Goal: Transaction & Acquisition: Download file/media

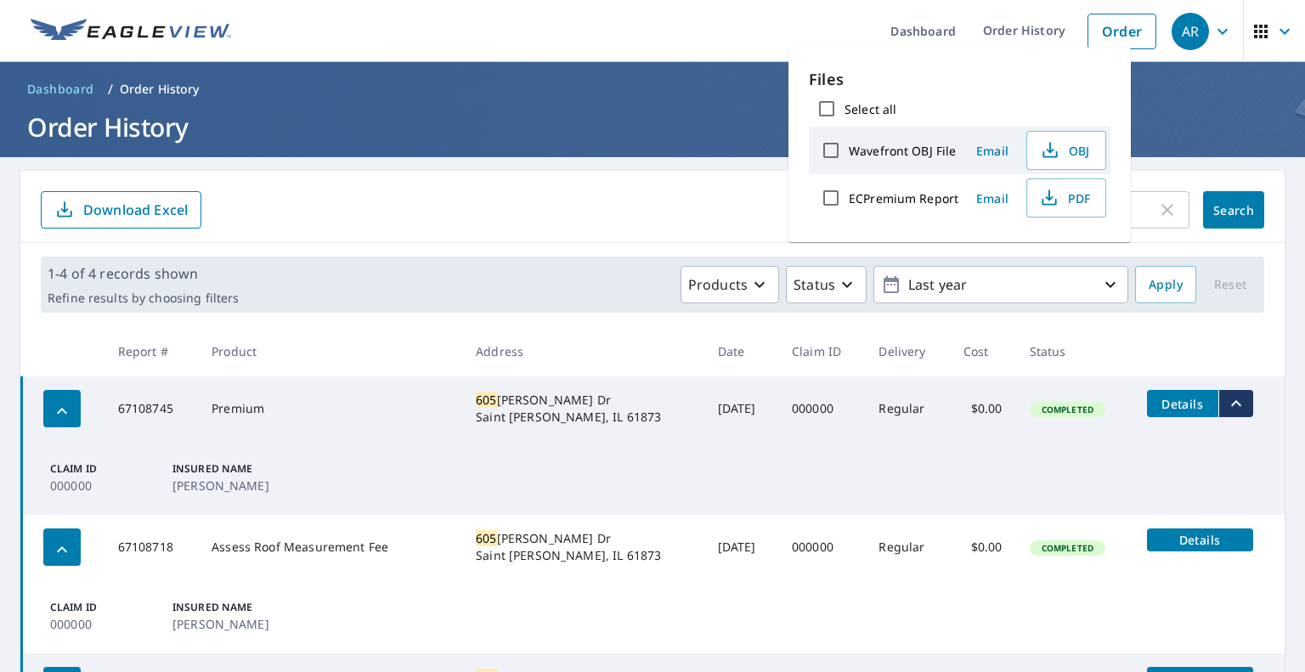
scroll to position [176, 0]
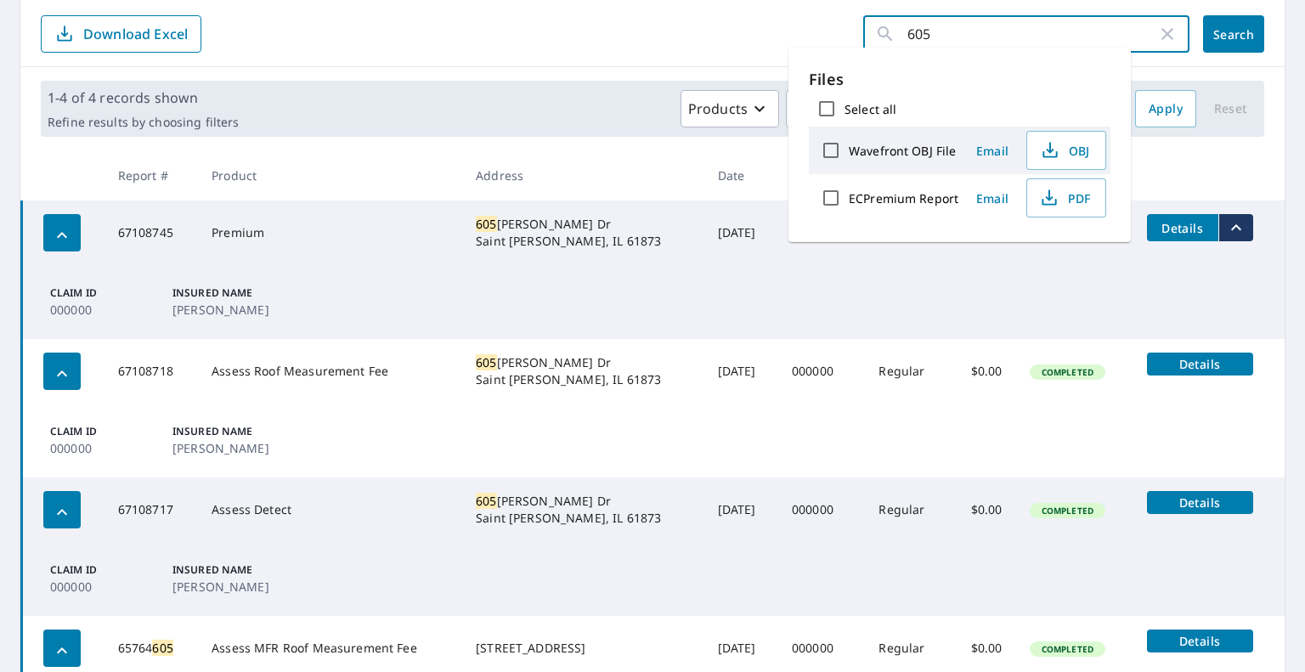
click at [928, 26] on input "605" at bounding box center [1032, 34] width 250 height 48
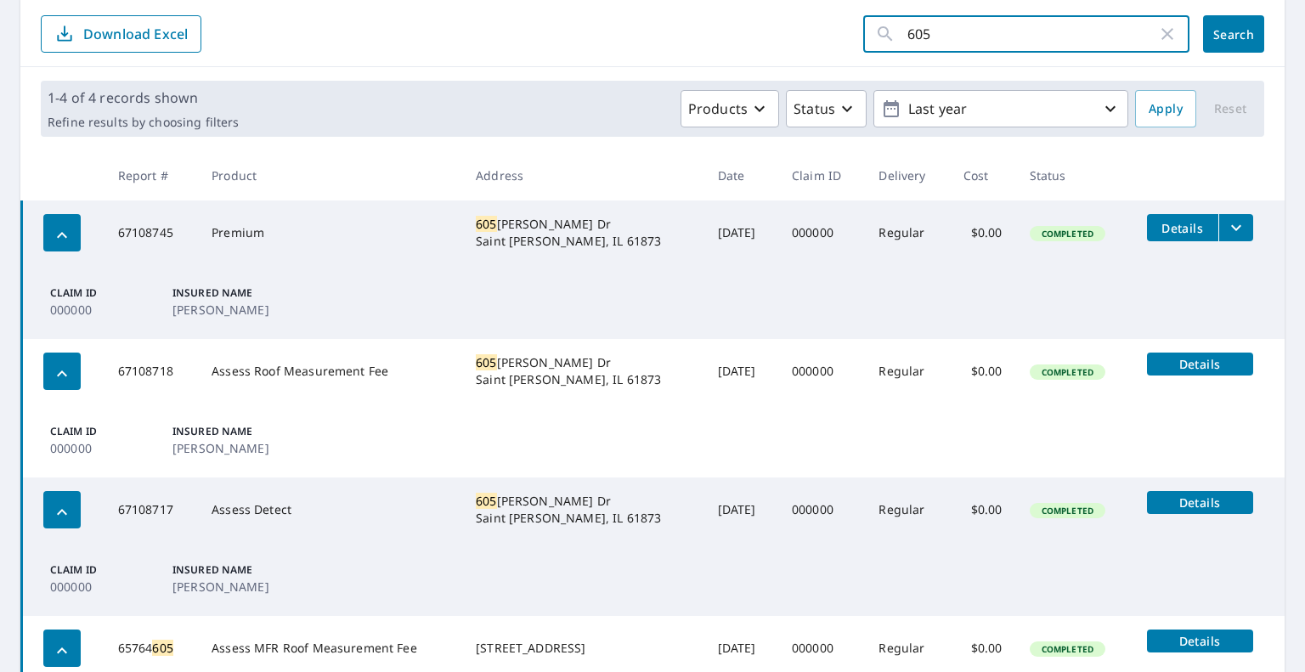
click at [940, 37] on input "605" at bounding box center [1032, 34] width 250 height 48
type input "620"
click button "Search" at bounding box center [1233, 33] width 61 height 37
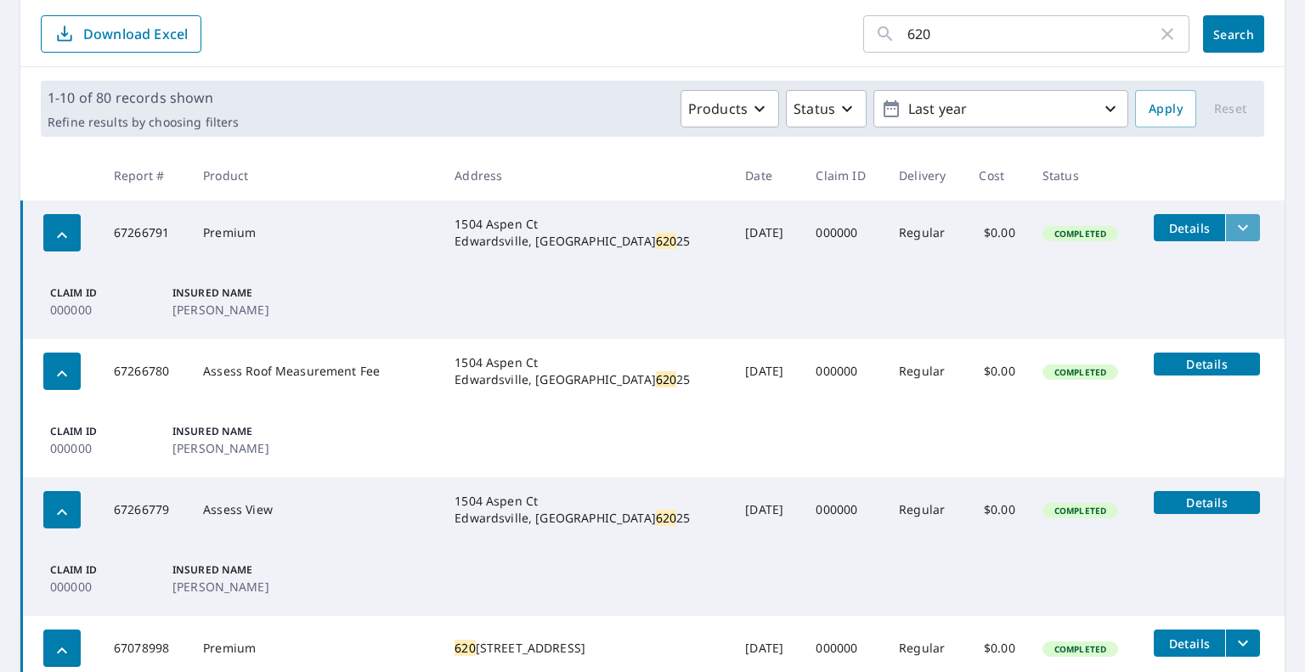
click at [1232, 223] on icon "filesDropdownBtn-67266791" at bounding box center [1242, 227] width 20 height 20
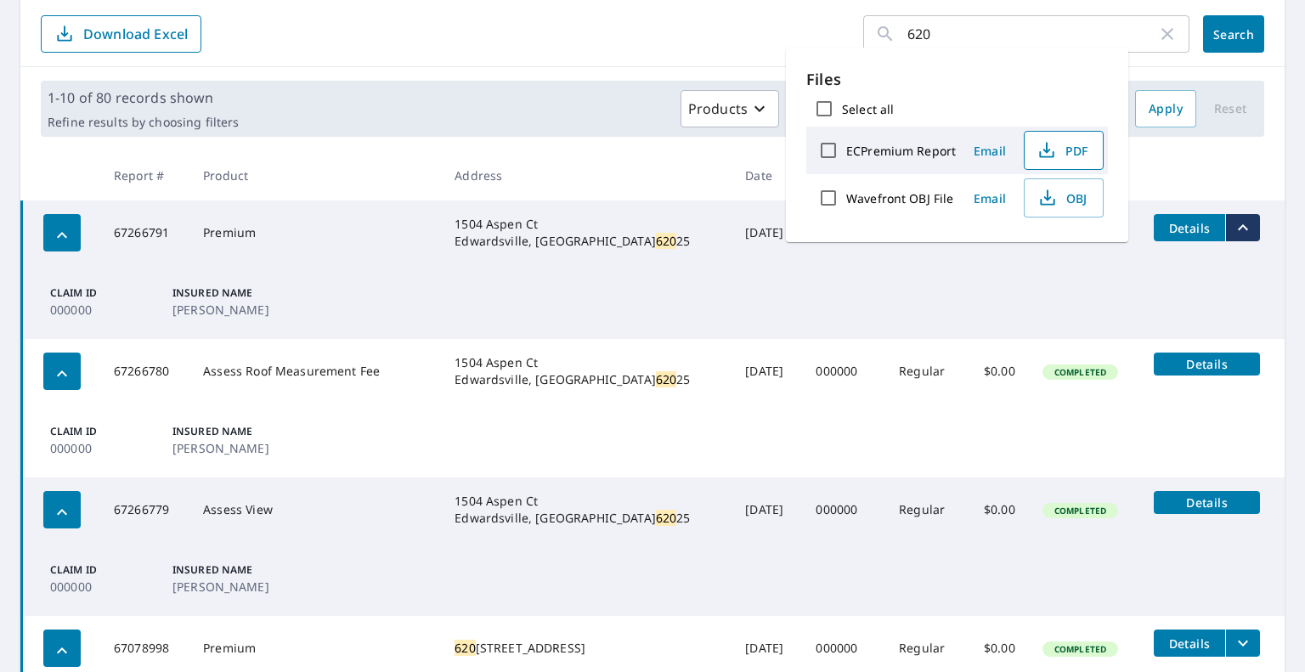
click at [1055, 149] on span "PDF" at bounding box center [1062, 150] width 54 height 20
click at [954, 26] on input "620" at bounding box center [1032, 34] width 250 height 48
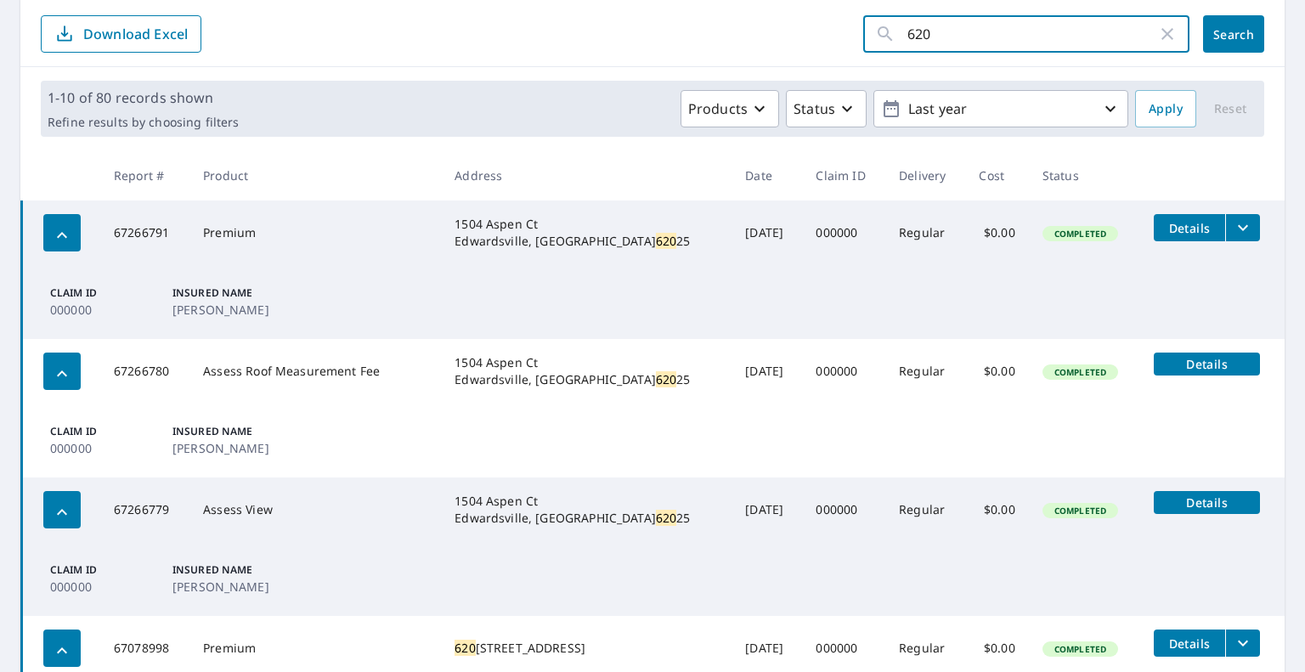
click at [1218, 36] on span "Search" at bounding box center [1233, 34] width 34 height 16
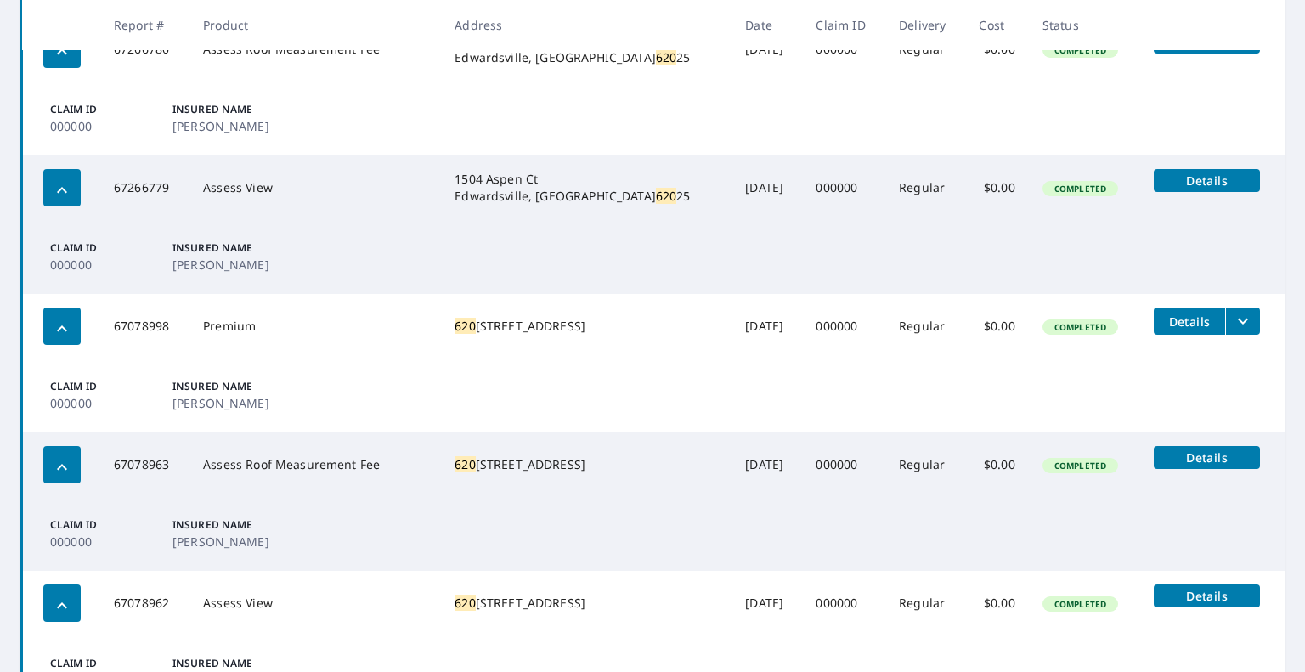
scroll to position [516, 0]
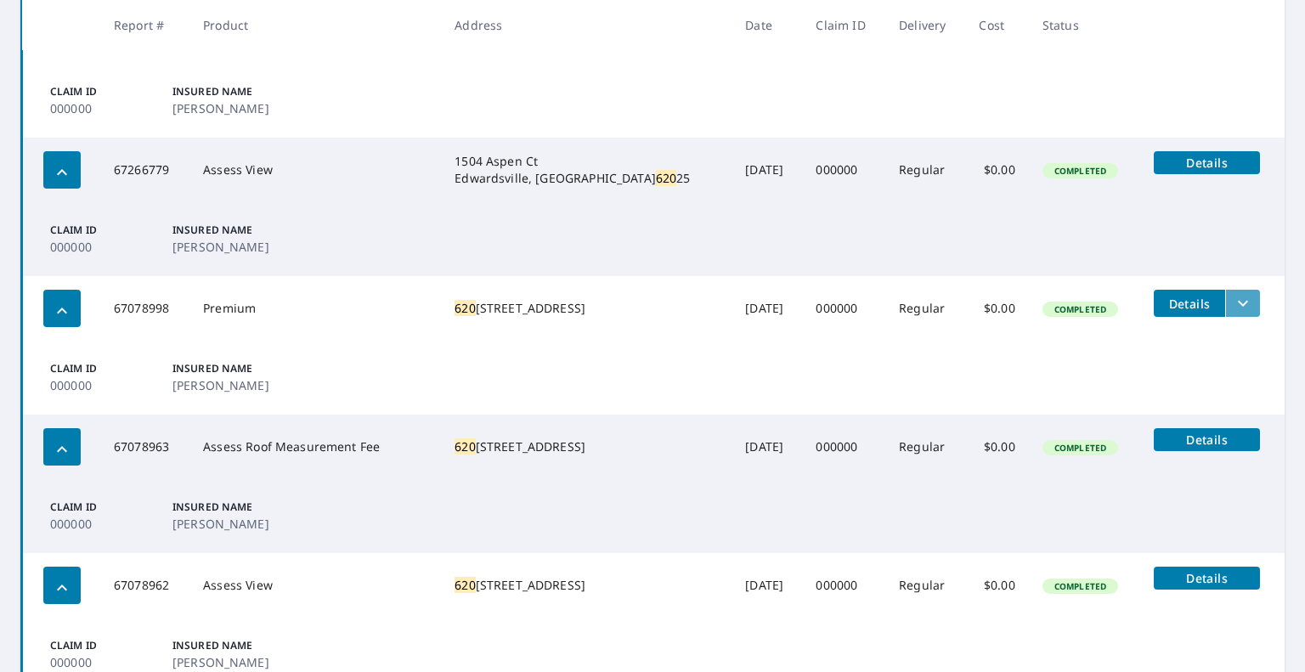
click at [1232, 293] on icon "filesDropdownBtn-67078998" at bounding box center [1242, 303] width 20 height 20
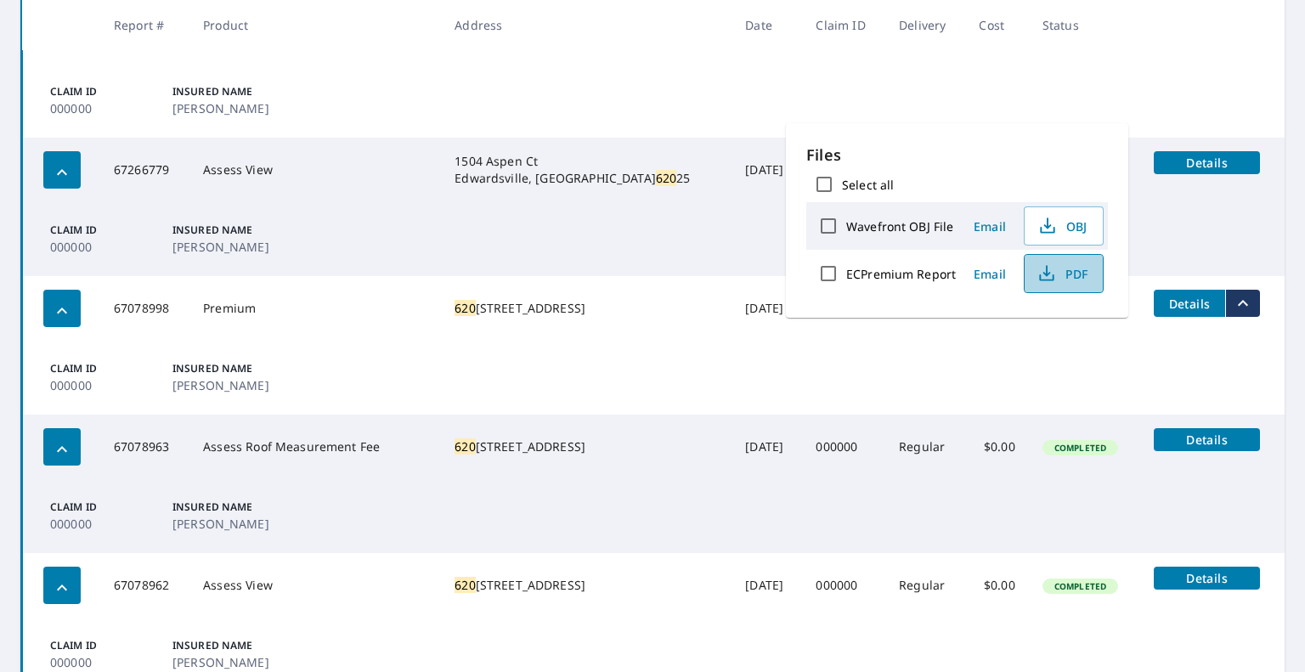
click at [1051, 273] on icon "button" at bounding box center [1046, 273] width 20 height 20
